Goal: Task Accomplishment & Management: Use online tool/utility

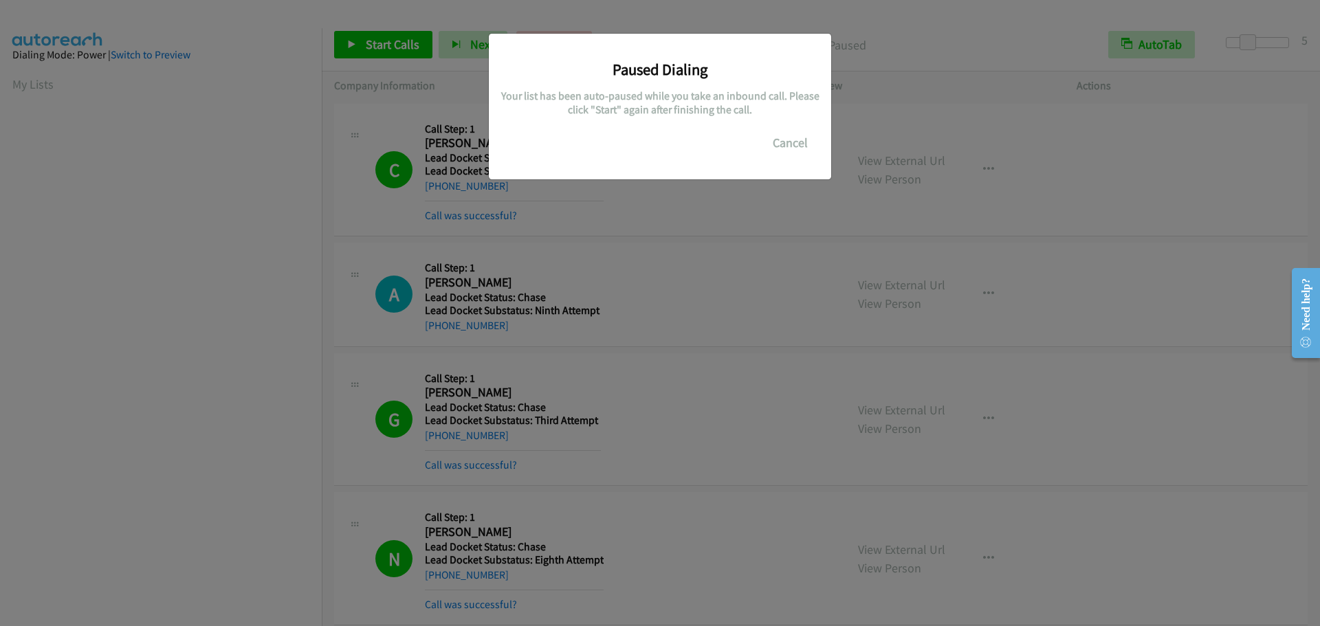
scroll to position [145, 0]
click at [788, 135] on button "Cancel" at bounding box center [789, 142] width 61 height 27
click at [775, 143] on button "Cancel" at bounding box center [789, 142] width 61 height 27
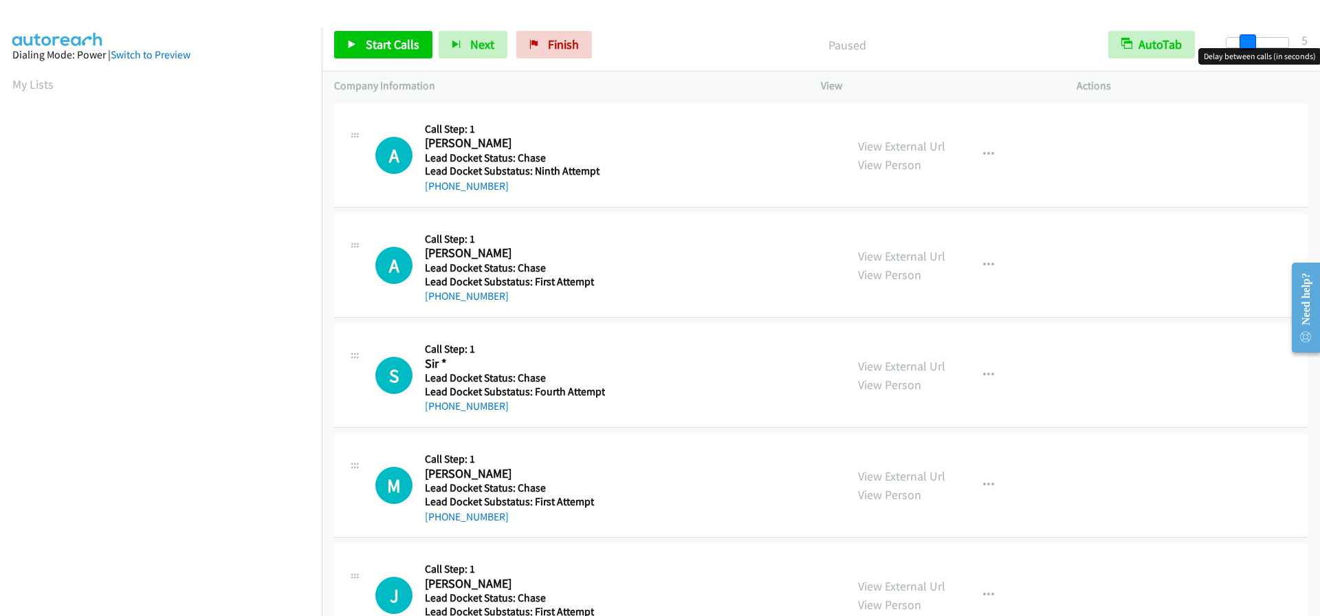
drag, startPoint x: 1221, startPoint y: 43, endPoint x: 1240, endPoint y: 47, distance: 19.0
click at [1240, 47] on span at bounding box center [1247, 42] width 16 height 16
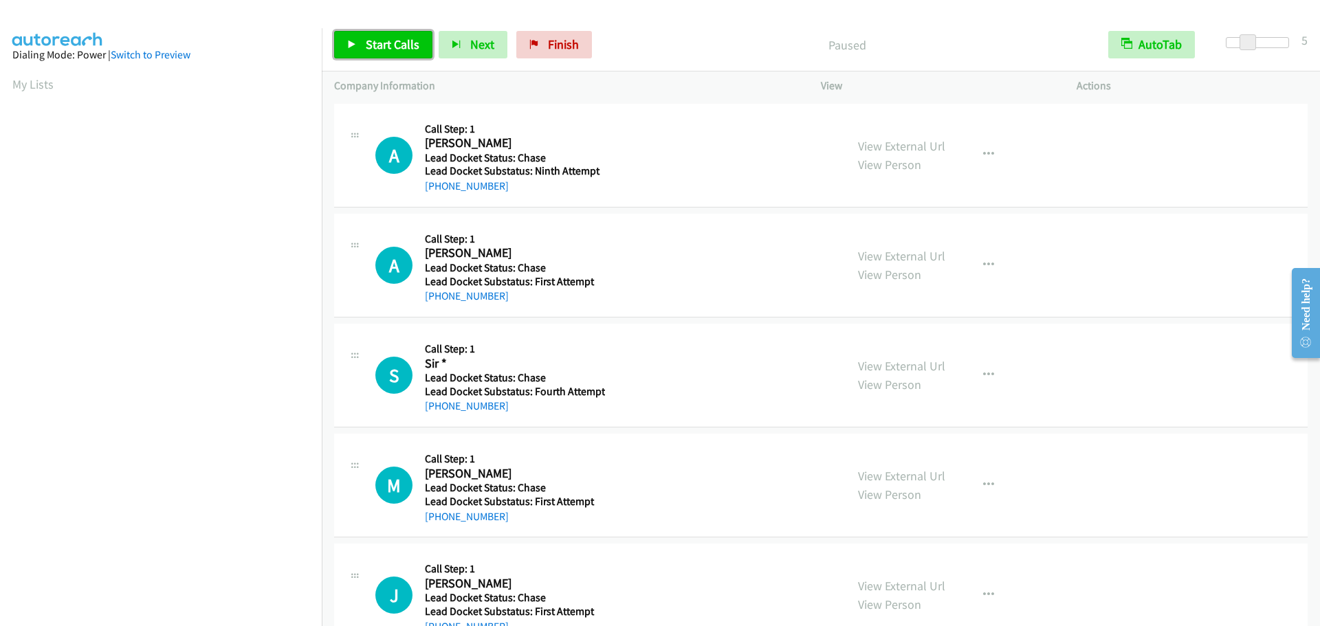
click at [375, 47] on span "Start Calls" at bounding box center [393, 44] width 54 height 16
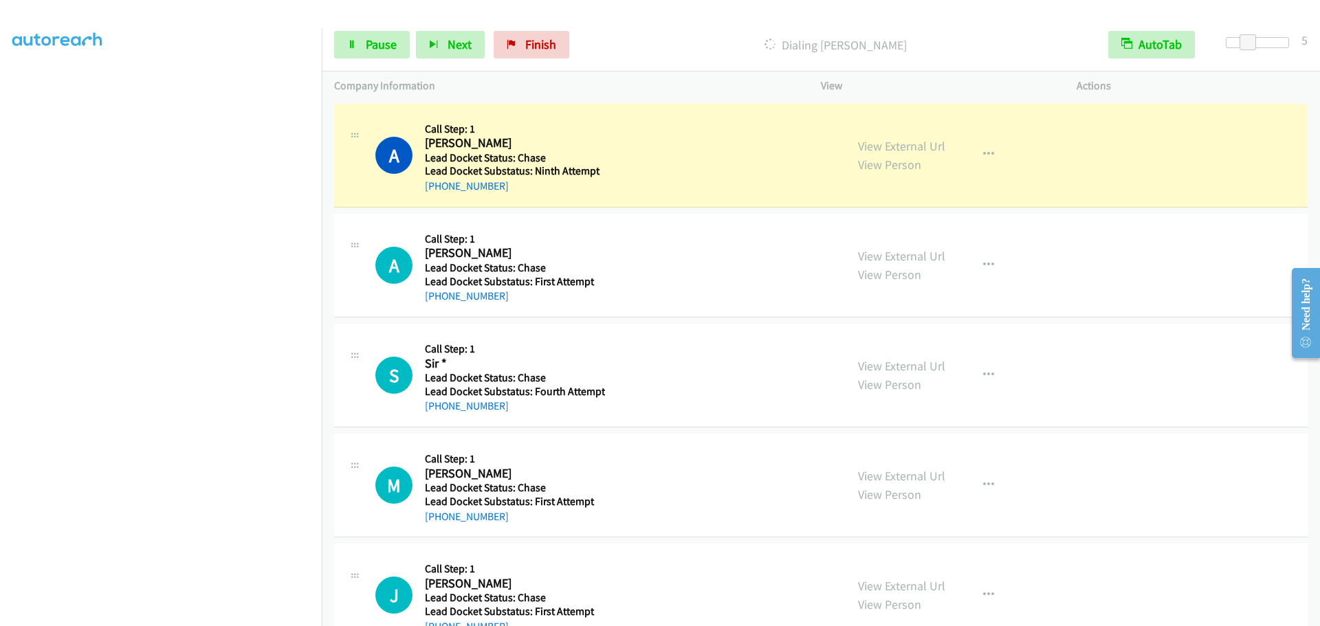
scroll to position [144, 0]
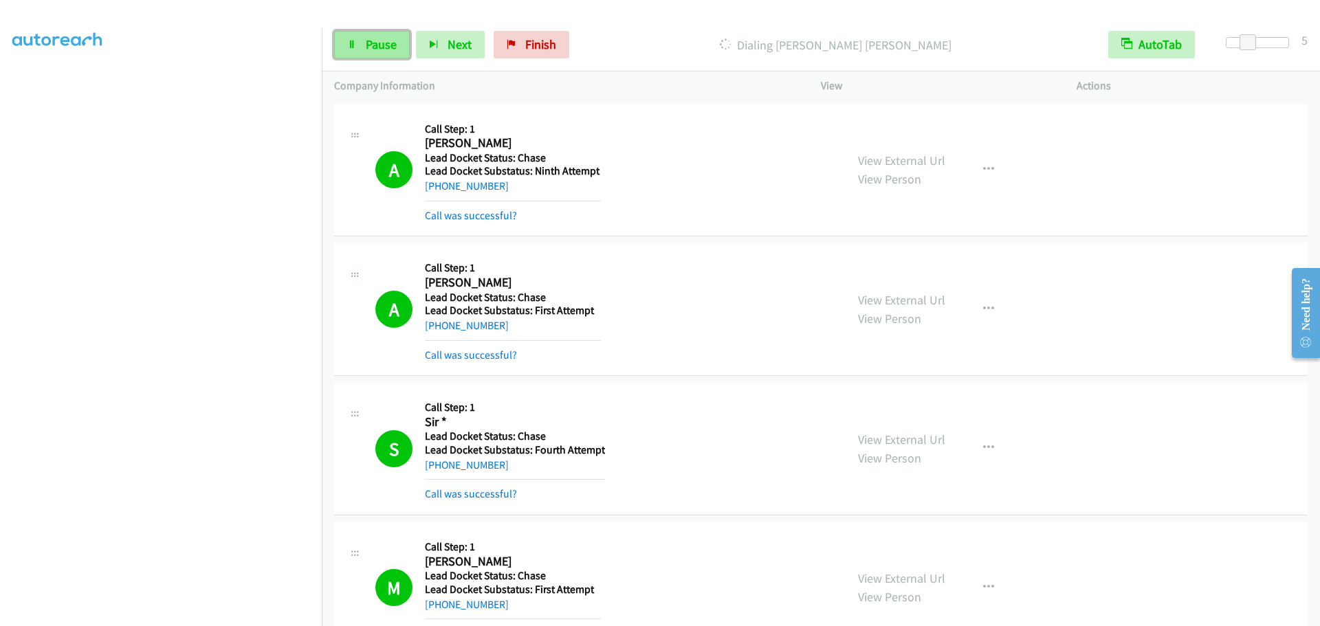
click at [364, 45] on link "Pause" at bounding box center [372, 44] width 76 height 27
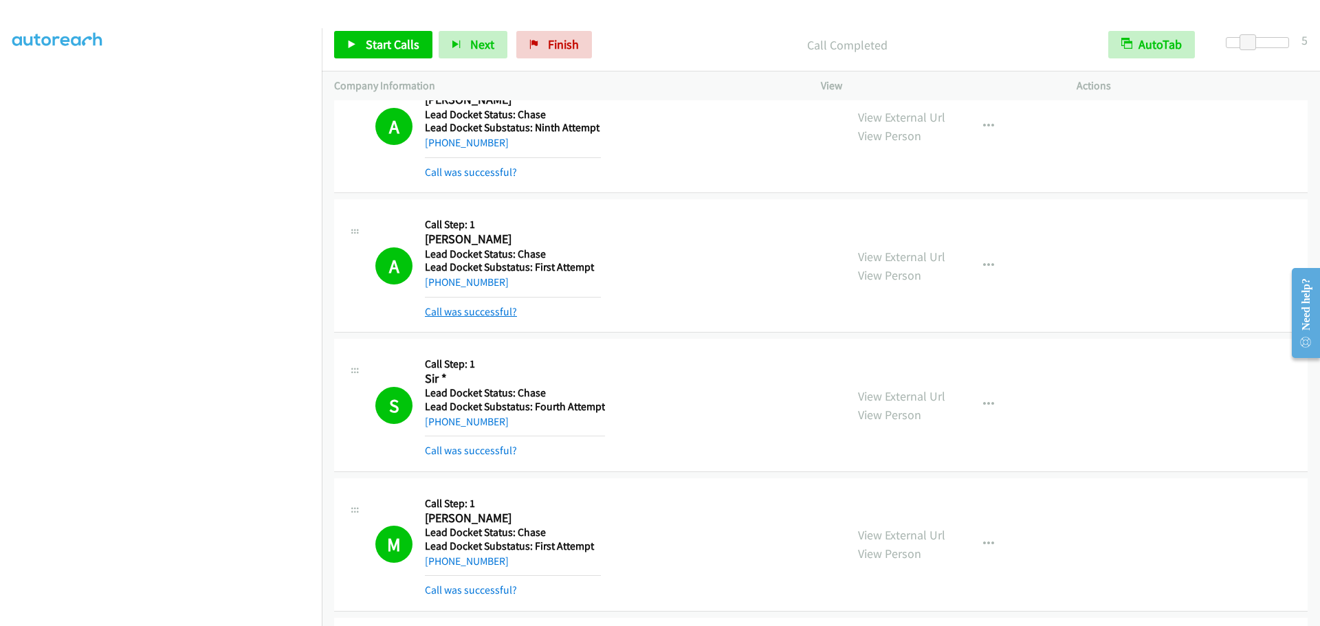
scroll to position [0, 0]
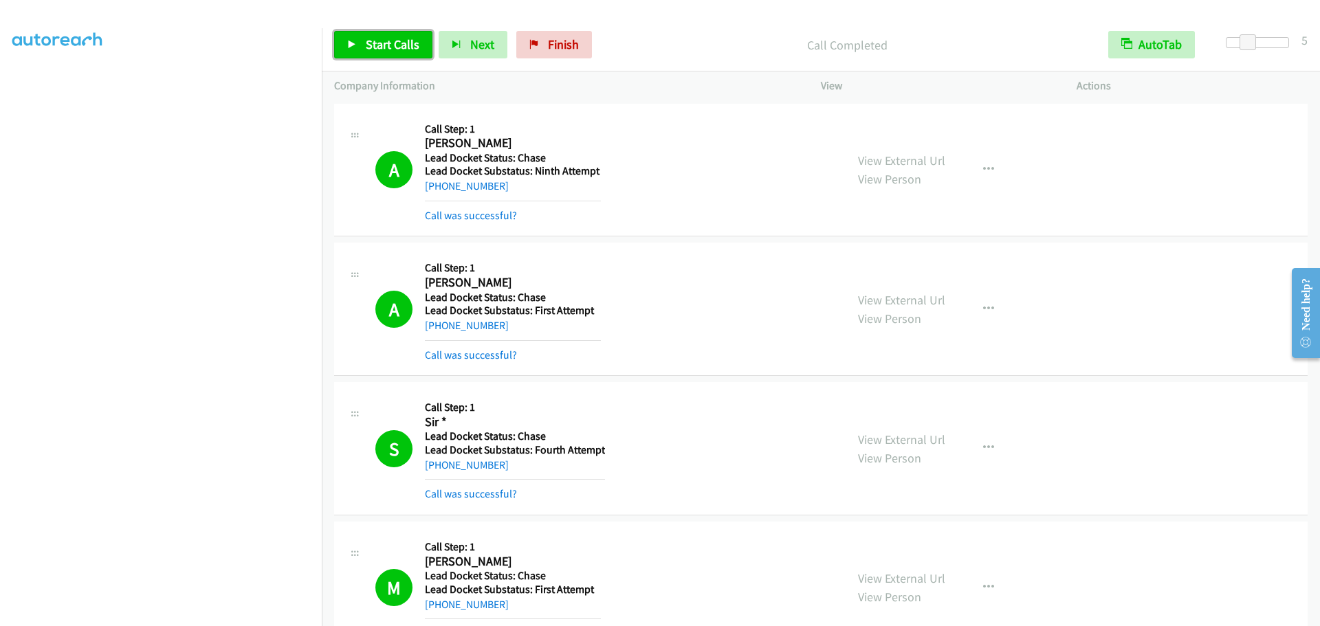
click at [401, 38] on span "Start Calls" at bounding box center [393, 44] width 54 height 16
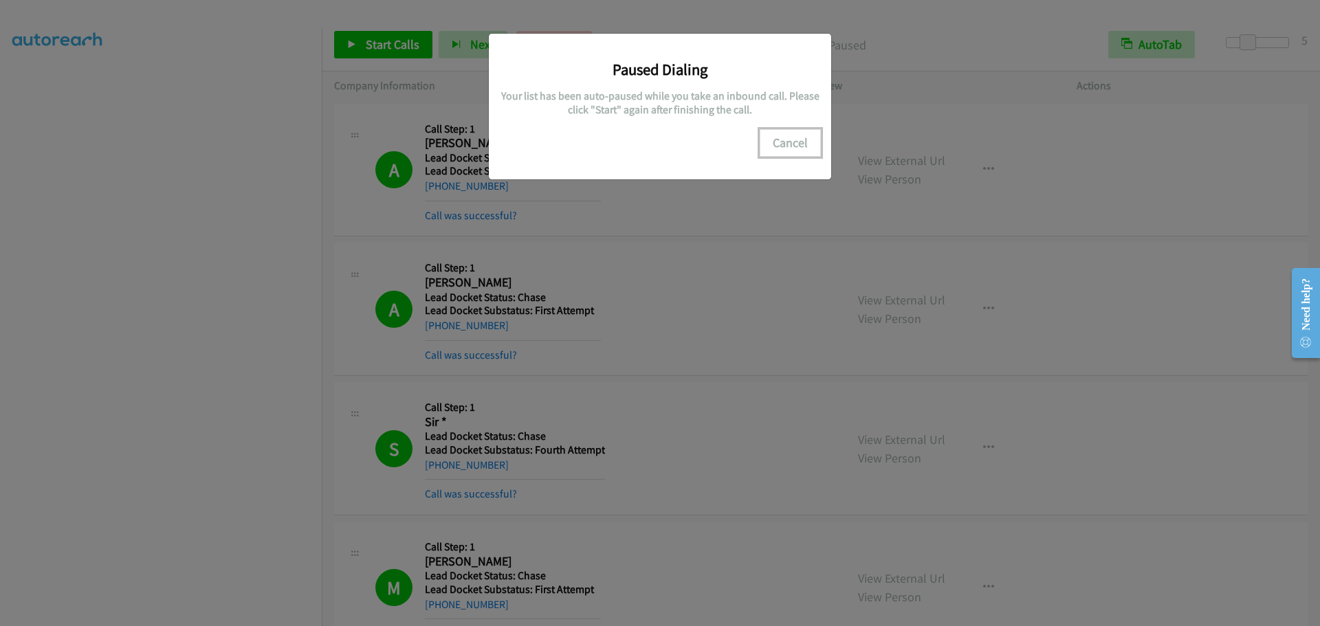
click at [779, 142] on button "Cancel" at bounding box center [789, 142] width 61 height 27
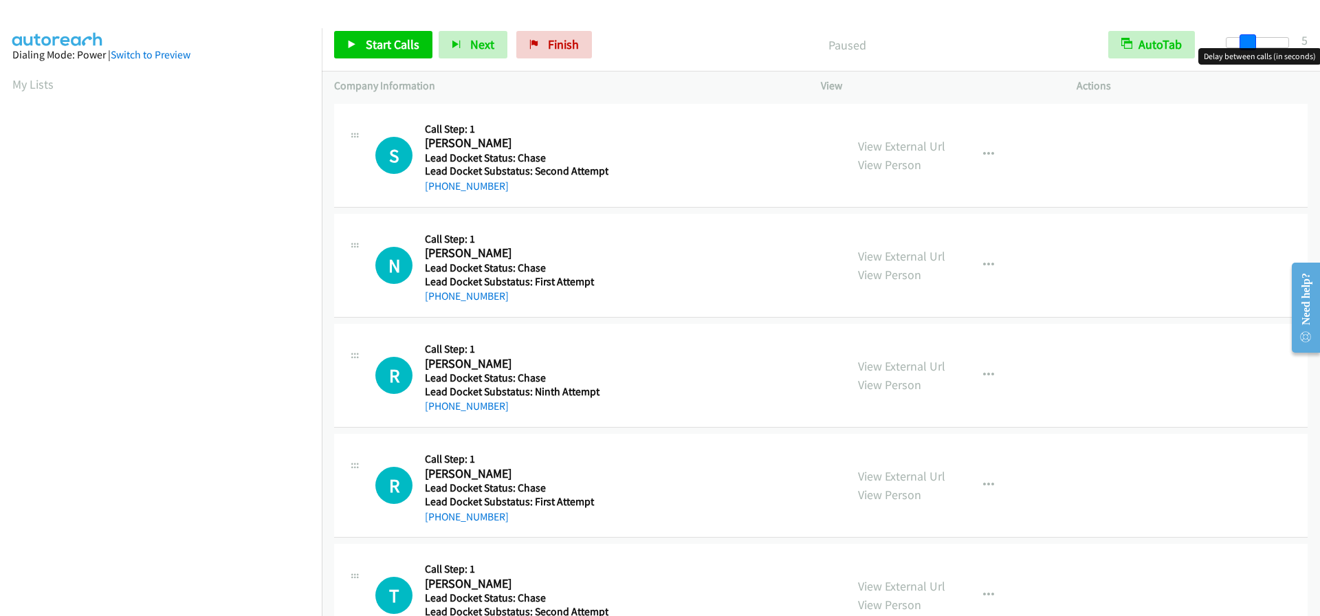
drag, startPoint x: 1225, startPoint y: 41, endPoint x: 1245, endPoint y: 43, distance: 20.0
click at [1245, 43] on span at bounding box center [1247, 42] width 16 height 16
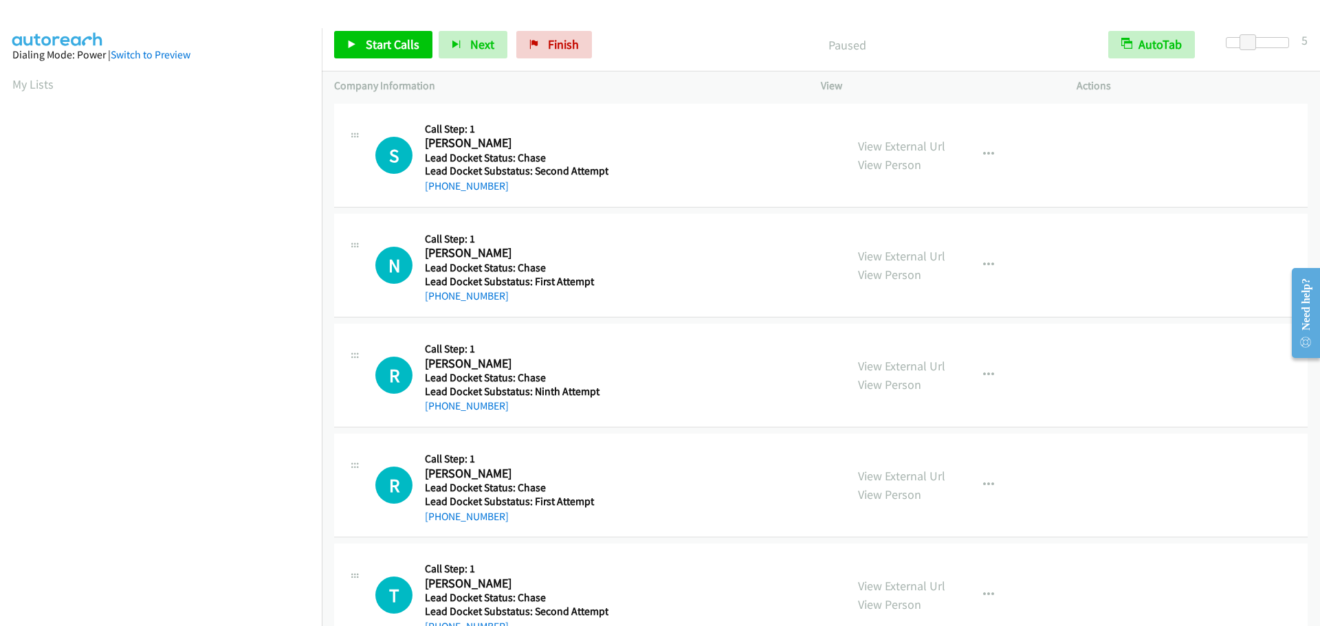
scroll to position [145, 0]
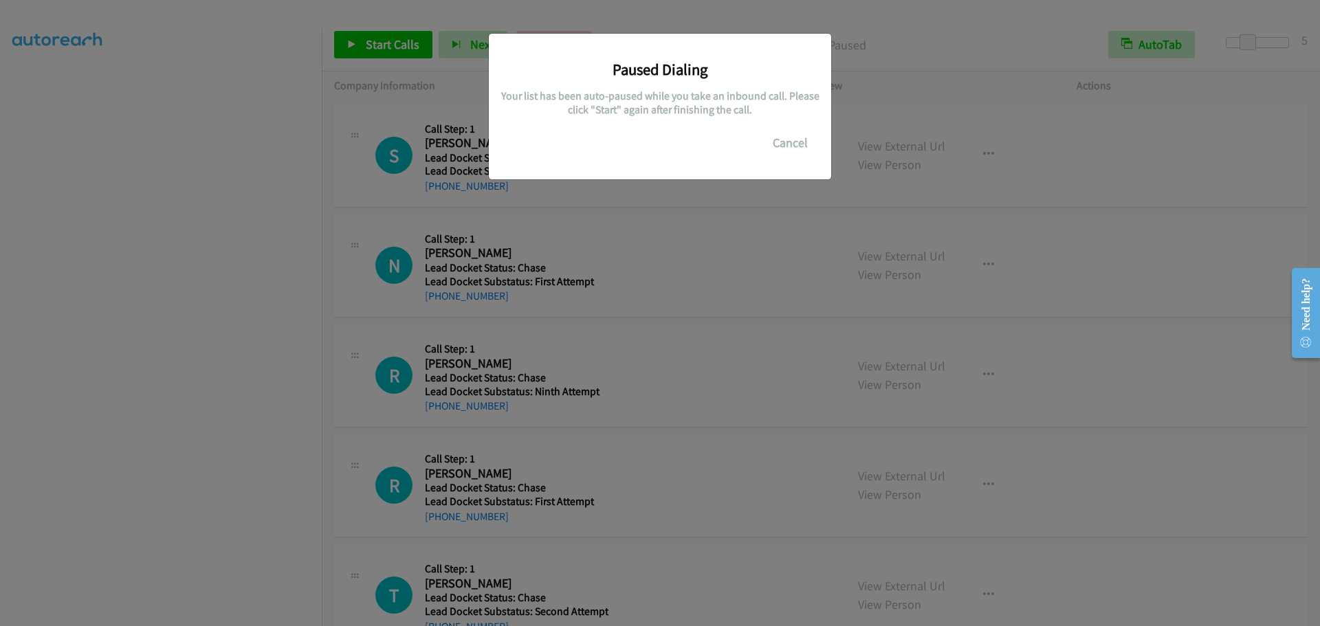
click at [214, 379] on div "Paused Dialing Your list has been auto-paused while you take an inbound call. P…" at bounding box center [660, 319] width 1320 height 614
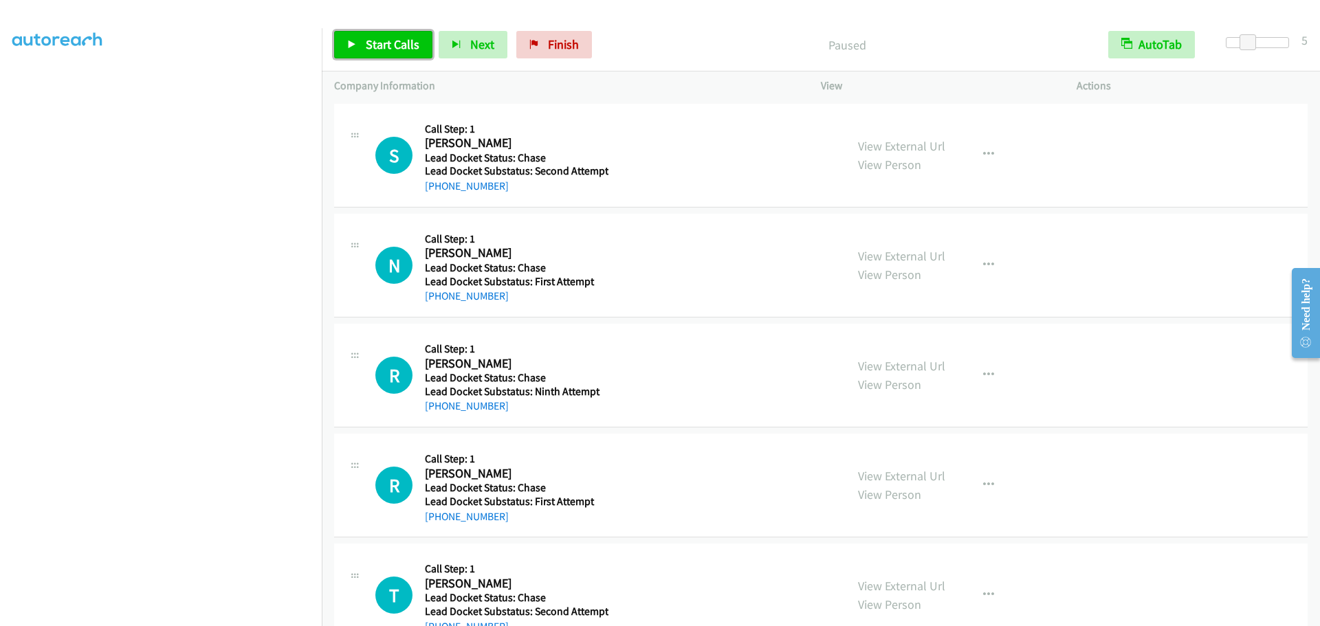
click at [388, 49] on span "Start Calls" at bounding box center [393, 44] width 54 height 16
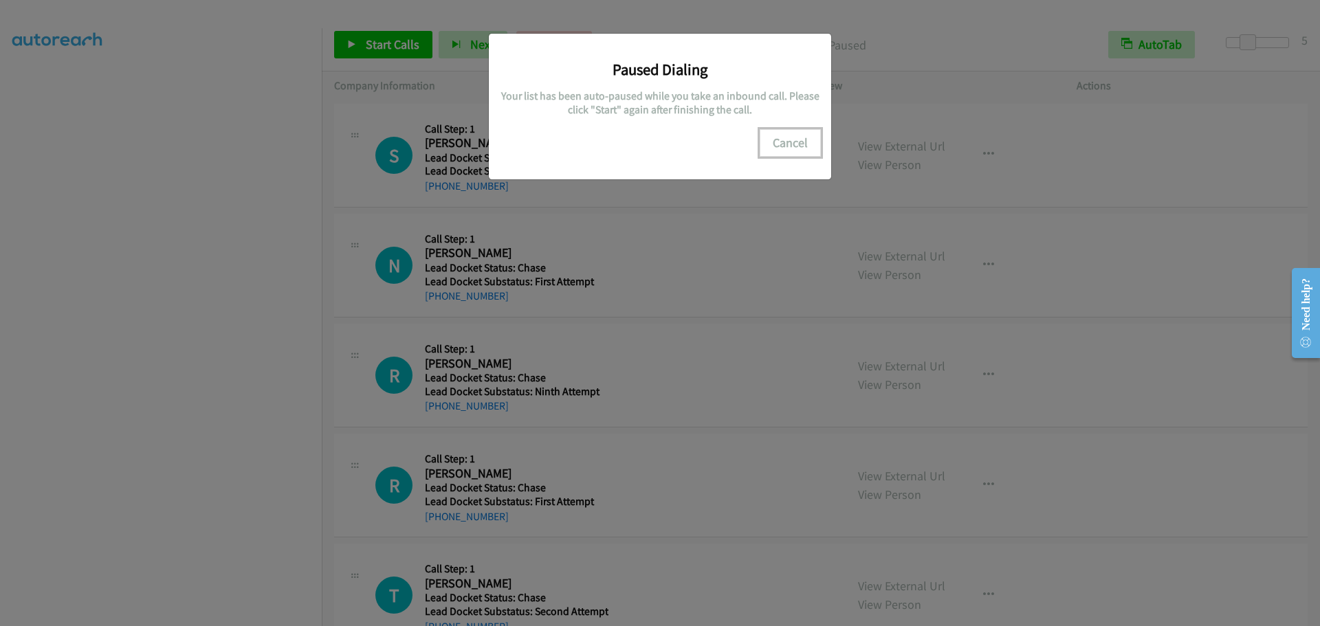
click at [781, 148] on button "Cancel" at bounding box center [789, 142] width 61 height 27
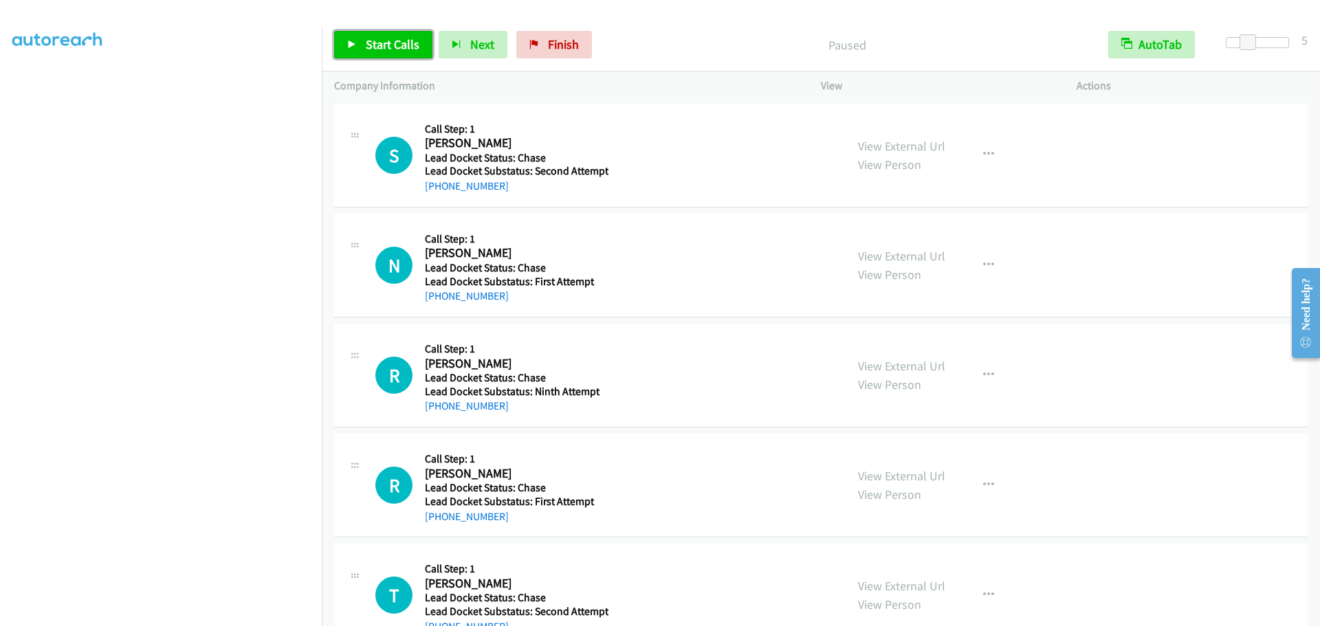
click at [373, 32] on link "Start Calls" at bounding box center [383, 44] width 98 height 27
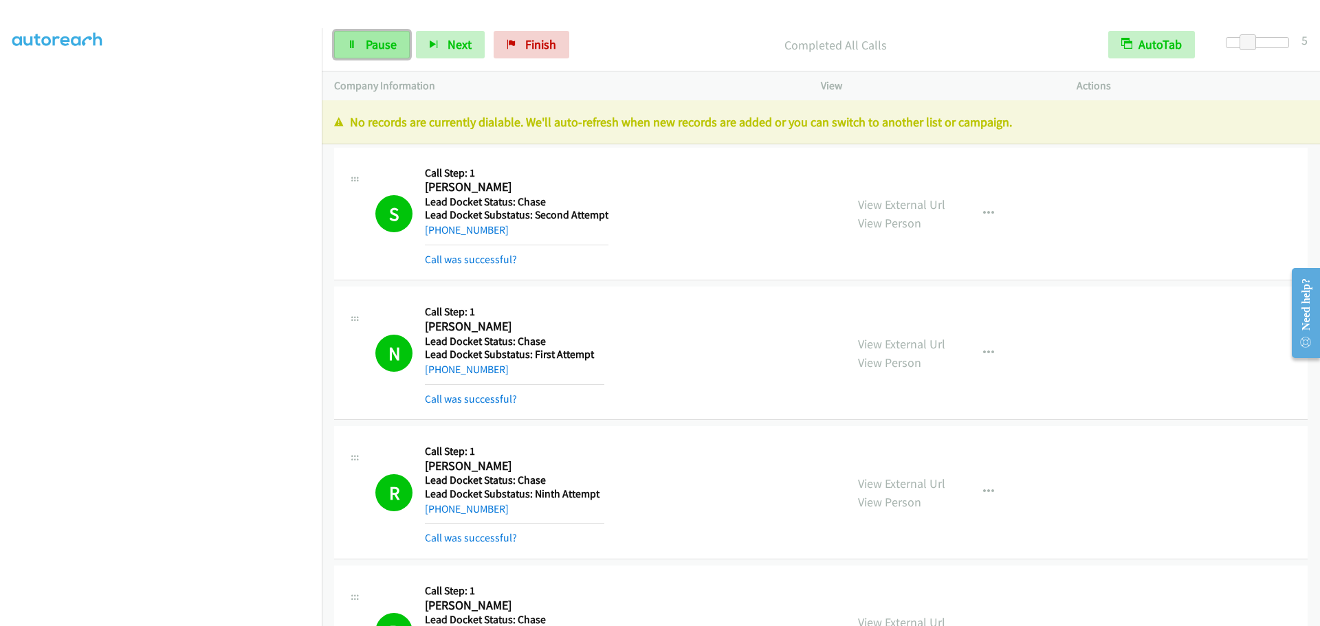
click at [380, 43] on span "Pause" at bounding box center [381, 44] width 31 height 16
click at [380, 43] on span "Start Calls" at bounding box center [393, 44] width 54 height 16
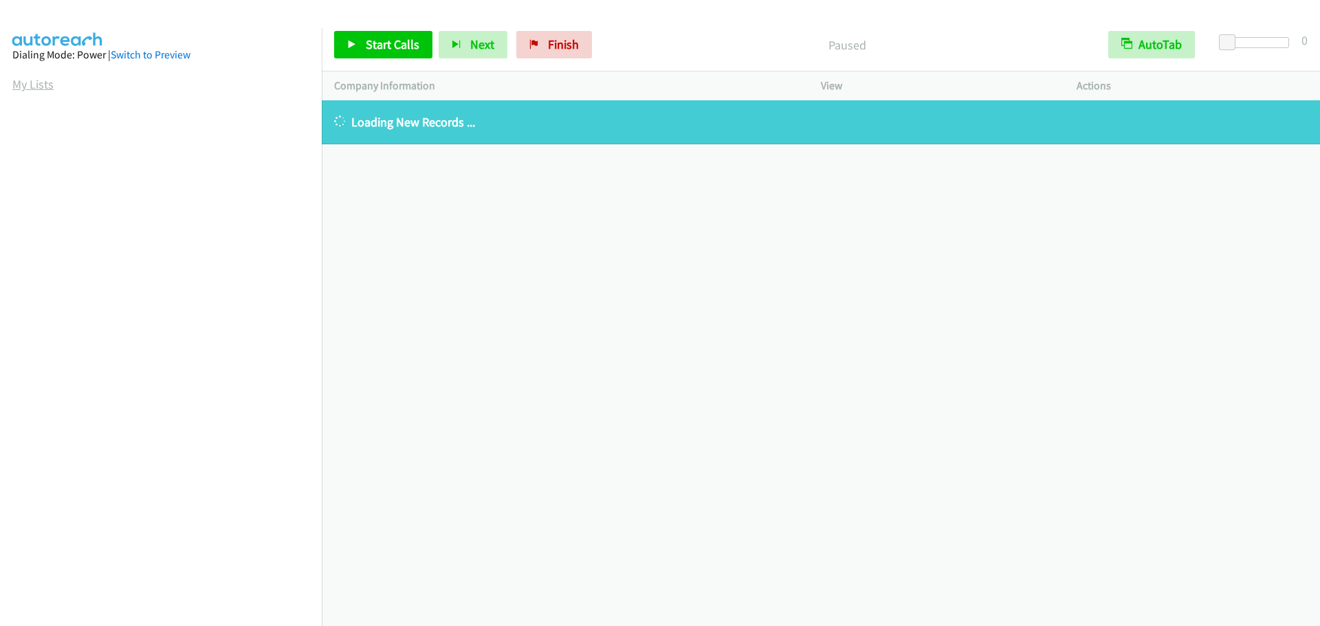
click at [41, 89] on link "My Lists" at bounding box center [32, 84] width 41 height 16
